Goal: Transaction & Acquisition: Obtain resource

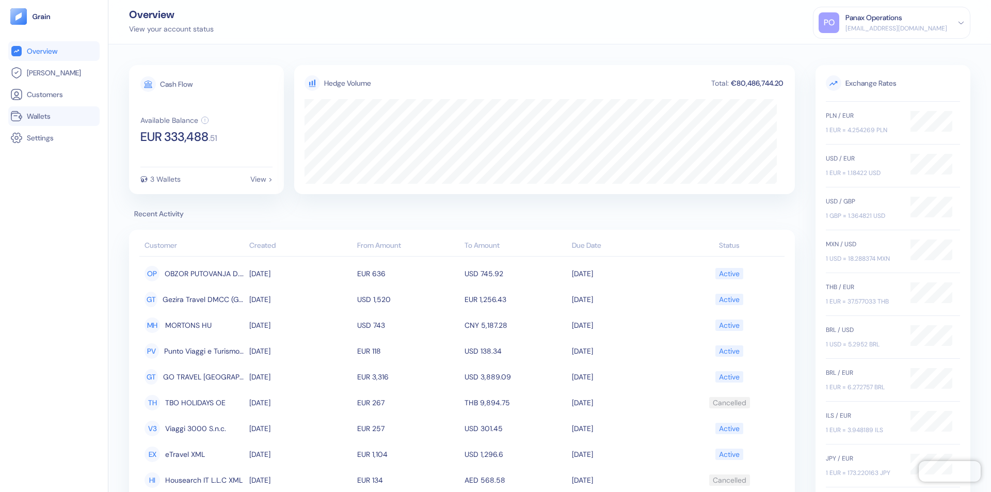
click at [54, 116] on link "Wallets" at bounding box center [53, 116] width 87 height 12
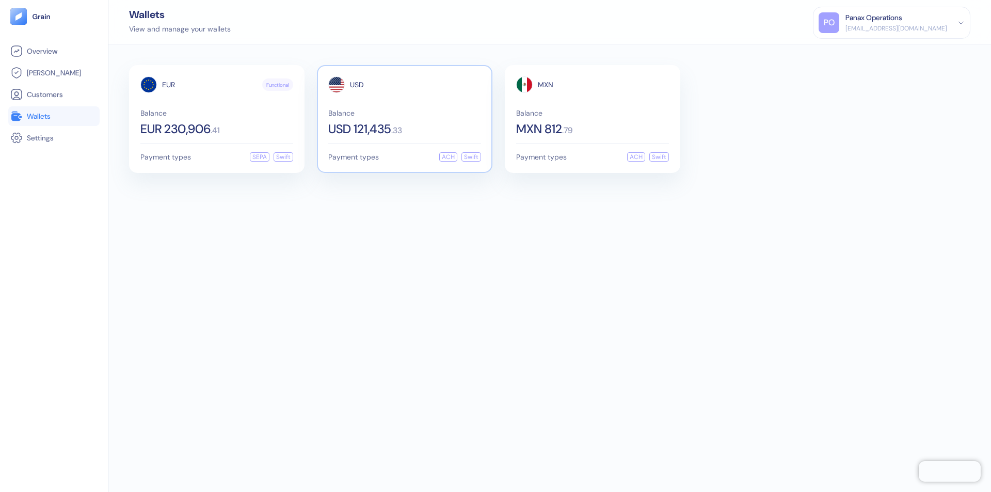
click at [357, 85] on span "USD" at bounding box center [357, 84] width 14 height 7
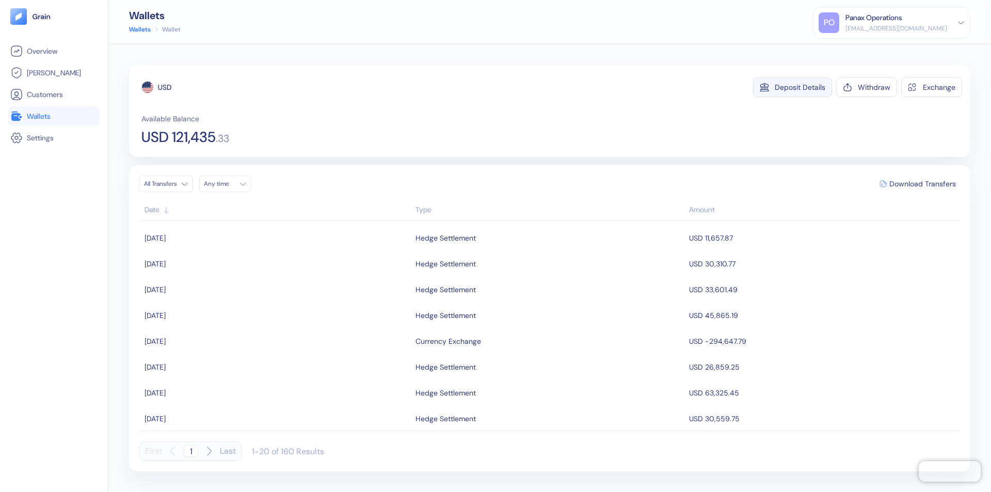
click at [800, 87] on div "Deposit Details" at bounding box center [800, 87] width 51 height 7
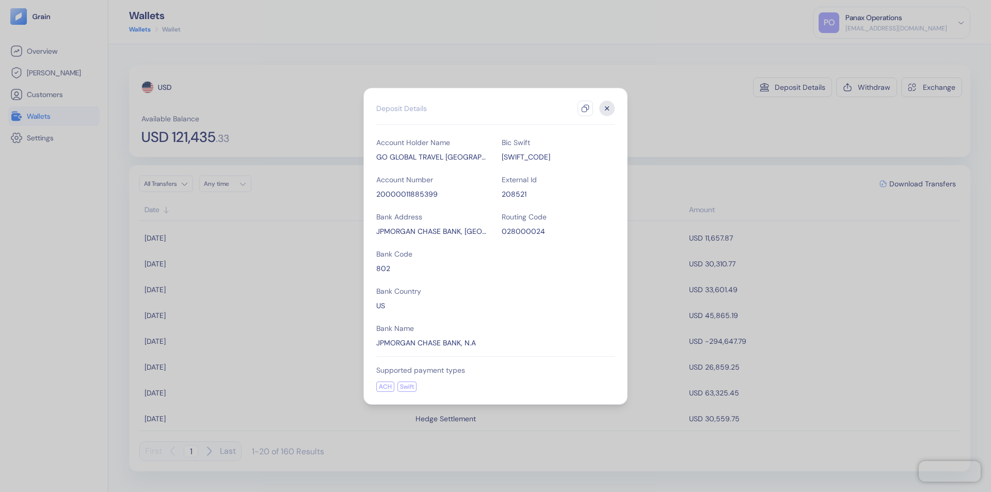
click at [586, 108] on icon "button" at bounding box center [585, 108] width 8 height 8
click at [607, 108] on icon "button" at bounding box center [608, 108] width 4 height 4
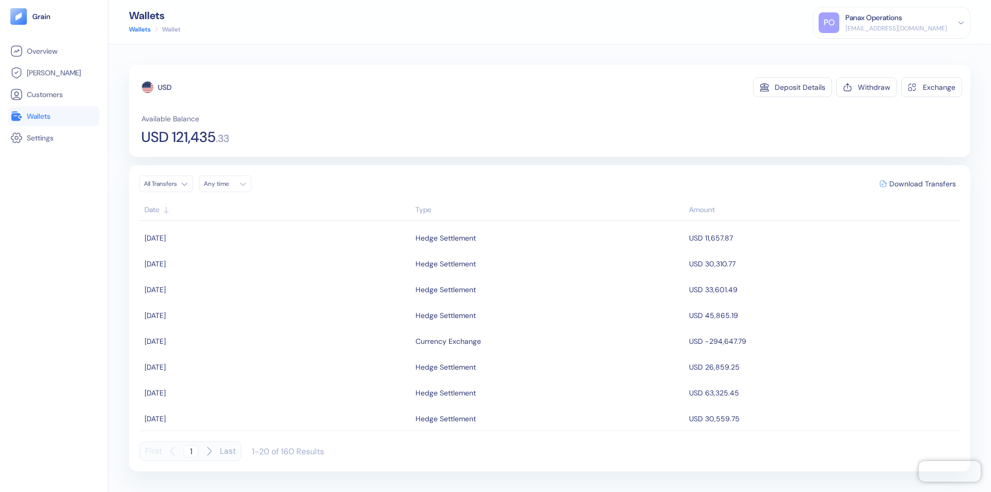
click at [228, 184] on div "Any time" at bounding box center [219, 184] width 31 height 8
click at [240, 266] on button "17" at bounding box center [239, 266] width 12 height 12
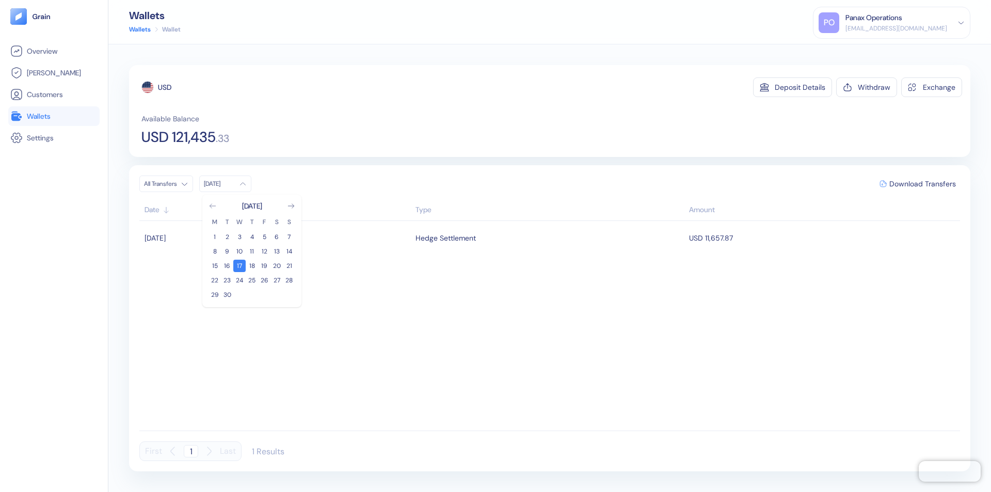
click at [213, 206] on icon "Go to previous month" at bounding box center [213, 206] width 6 height 4
click at [215, 280] on button "18" at bounding box center [215, 280] width 12 height 12
click at [165, 87] on div "USD" at bounding box center [164, 87] width 13 height 10
click at [923, 184] on span "Download Transfers" at bounding box center [923, 183] width 67 height 7
click at [54, 116] on link "Wallets" at bounding box center [53, 116] width 87 height 12
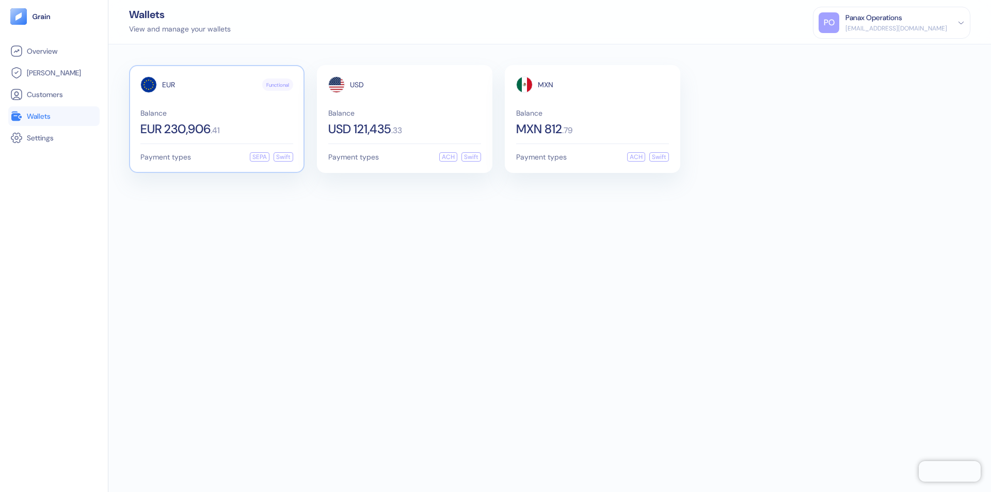
click at [168, 85] on span "EUR" at bounding box center [168, 84] width 13 height 7
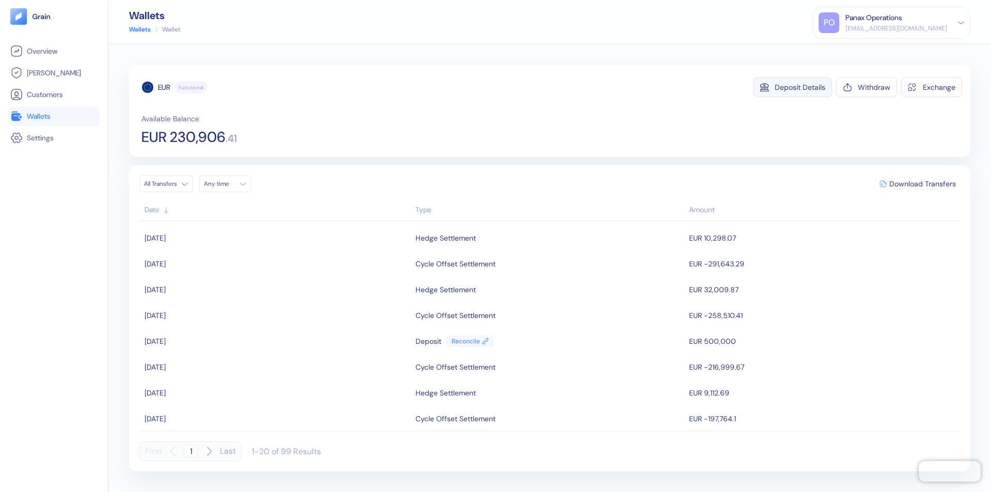
click at [800, 87] on div "Deposit Details" at bounding box center [800, 87] width 51 height 7
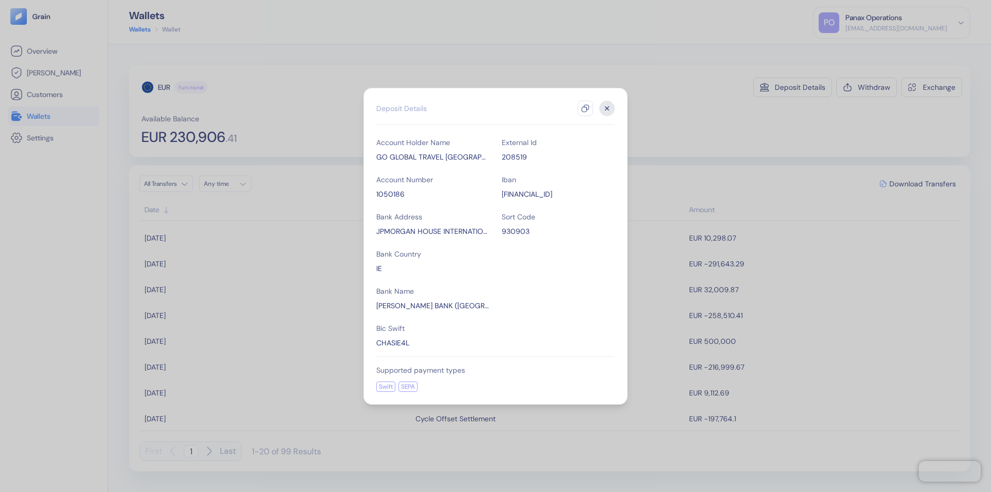
click at [586, 108] on icon "button" at bounding box center [585, 108] width 8 height 8
click at [607, 108] on icon "button" at bounding box center [608, 108] width 4 height 4
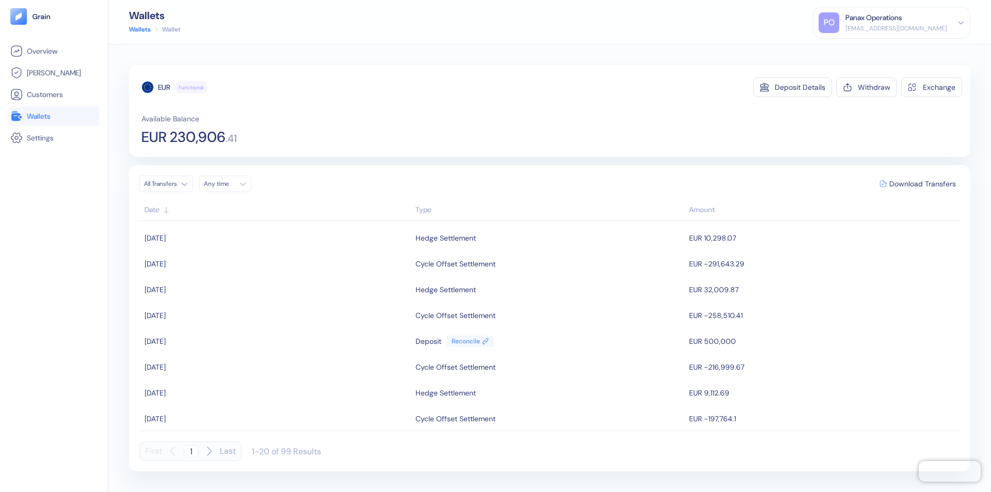
click at [228, 184] on div "Any time" at bounding box center [219, 184] width 31 height 8
click at [240, 266] on button "17" at bounding box center [239, 266] width 12 height 12
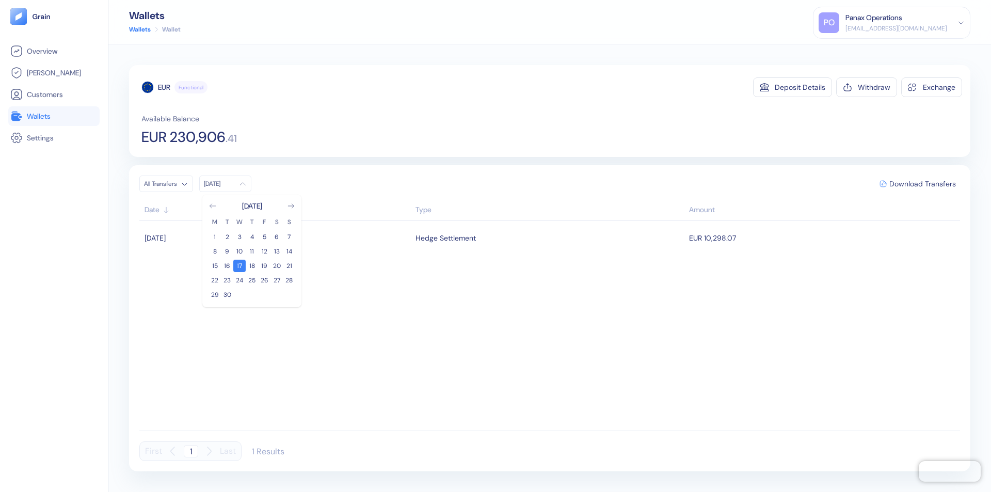
click at [213, 206] on icon "Go to previous month" at bounding box center [213, 206] width 6 height 4
click at [215, 280] on button "18" at bounding box center [215, 280] width 12 height 12
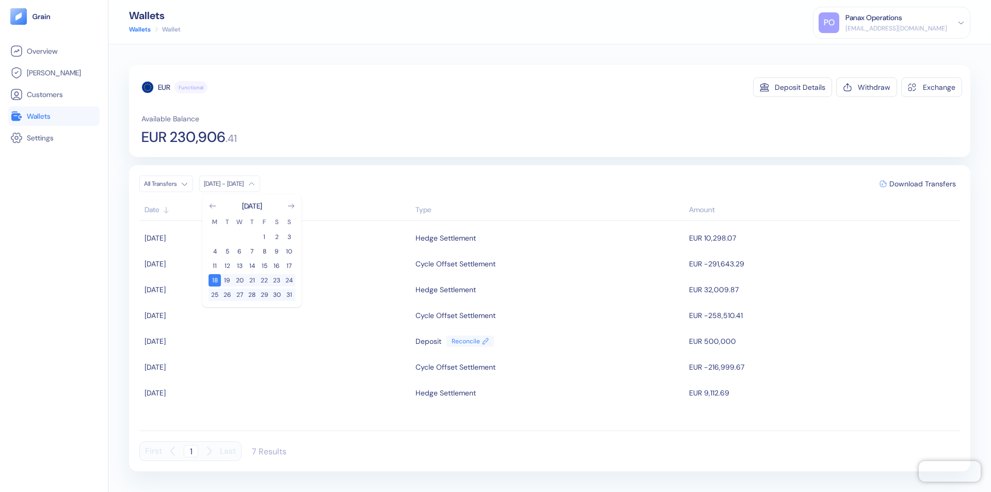
click at [164, 87] on div "EUR" at bounding box center [164, 87] width 12 height 10
click at [923, 184] on span "Download Transfers" at bounding box center [923, 183] width 67 height 7
click at [54, 116] on link "Wallets" at bounding box center [53, 116] width 87 height 12
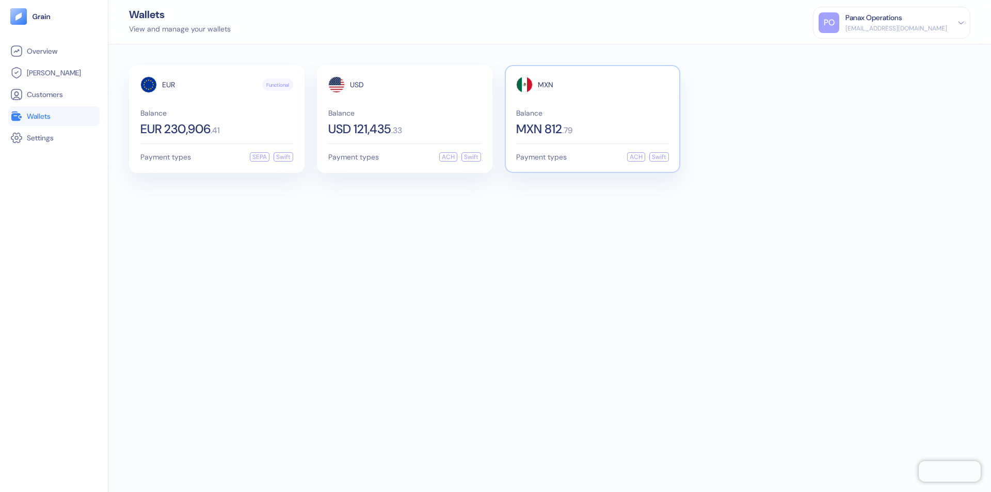
click at [546, 85] on span "MXN" at bounding box center [545, 84] width 15 height 7
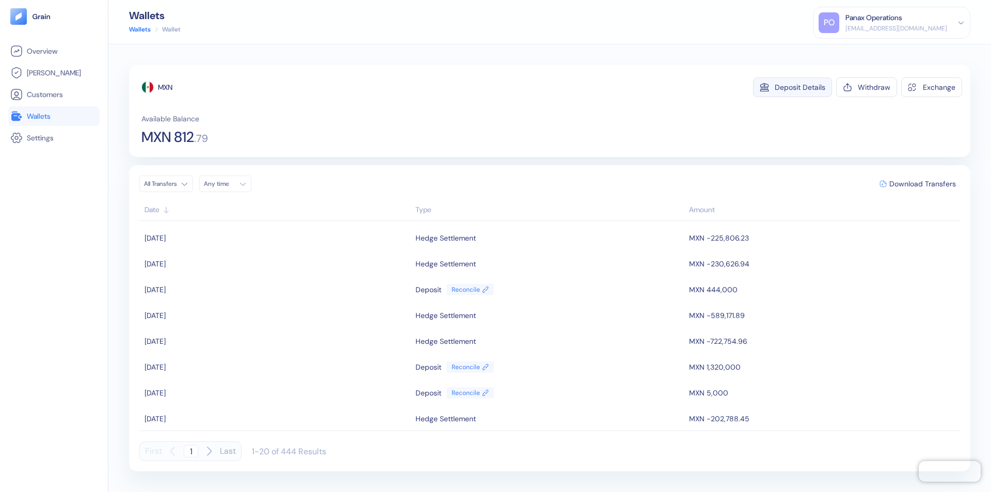
click at [800, 87] on div "Deposit Details" at bounding box center [800, 87] width 51 height 7
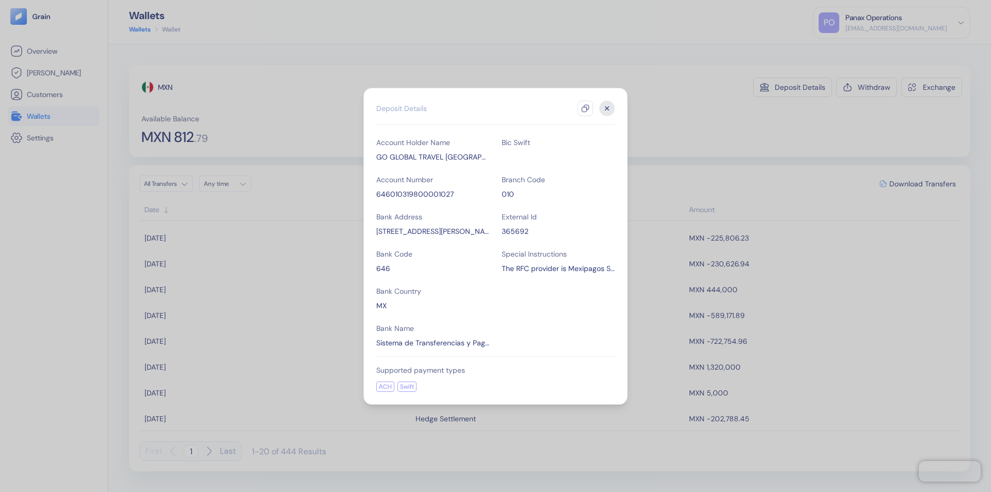
click at [586, 108] on icon "button" at bounding box center [585, 108] width 8 height 8
click at [607, 108] on icon "button" at bounding box center [608, 108] width 4 height 4
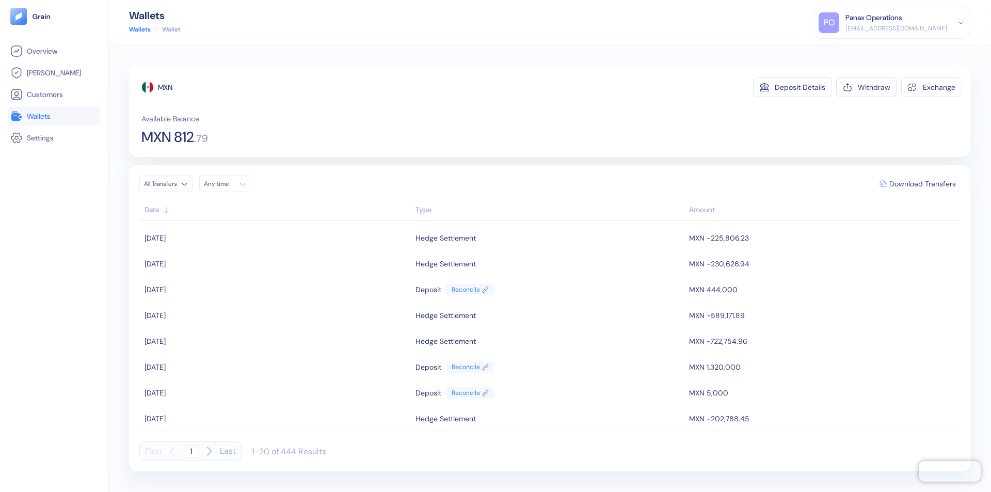
click at [228, 184] on div "Any time" at bounding box center [219, 184] width 31 height 8
click at [240, 266] on button "17" at bounding box center [239, 266] width 12 height 12
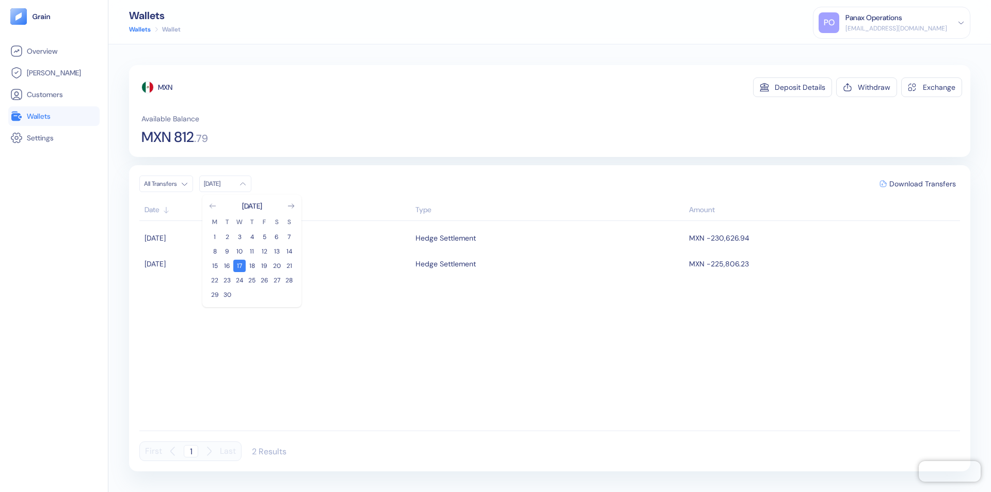
click at [213, 206] on icon "Go to previous month" at bounding box center [213, 206] width 6 height 4
click at [215, 280] on button "18" at bounding box center [215, 280] width 12 height 12
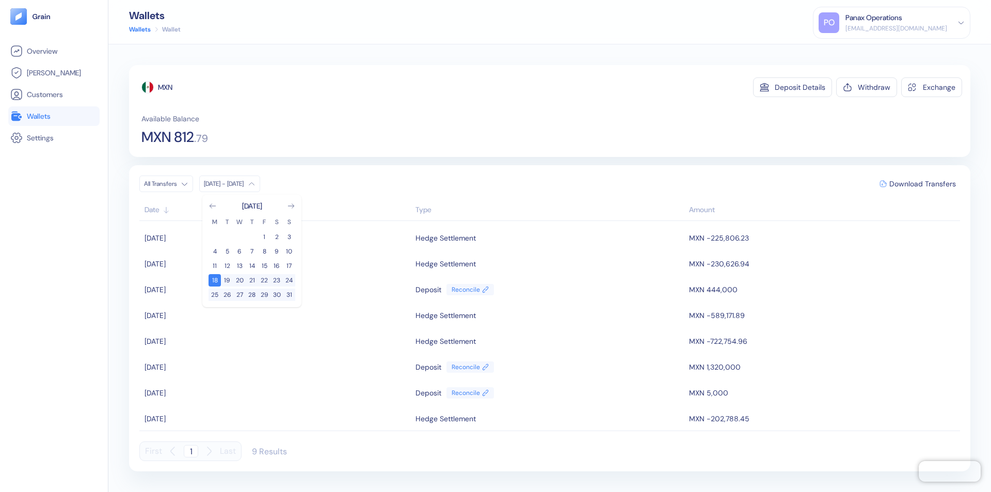
click at [166, 87] on div "MXN" at bounding box center [165, 87] width 14 height 10
click at [923, 184] on span "Download Transfers" at bounding box center [923, 183] width 67 height 7
click at [903, 23] on div "Panax Operations" at bounding box center [874, 17] width 57 height 11
click at [861, 51] on div "Sign Out" at bounding box center [846, 51] width 28 height 11
